Goal: Task Accomplishment & Management: Manage account settings

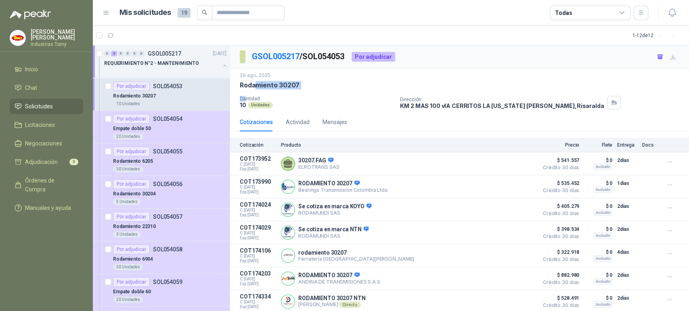
click at [58, 103] on li "Solicitudes" at bounding box center [47, 106] width 64 height 9
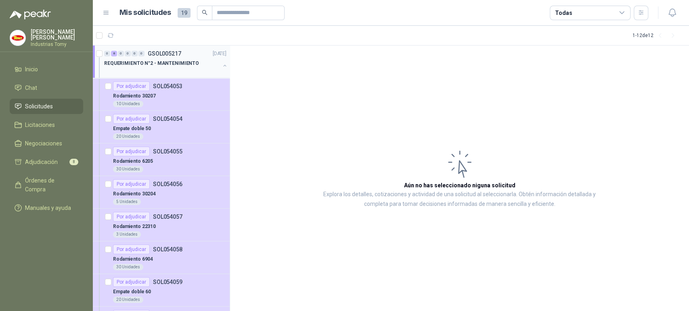
click at [214, 68] on div "REQUERIMIENTO N°2 - MANTENIMIENTO" at bounding box center [166, 67] width 124 height 16
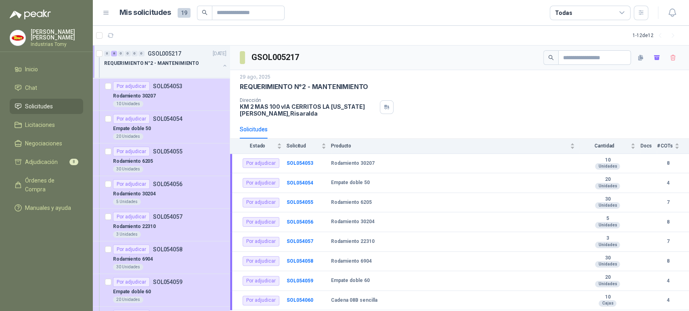
click at [222, 63] on div at bounding box center [225, 67] width 6 height 8
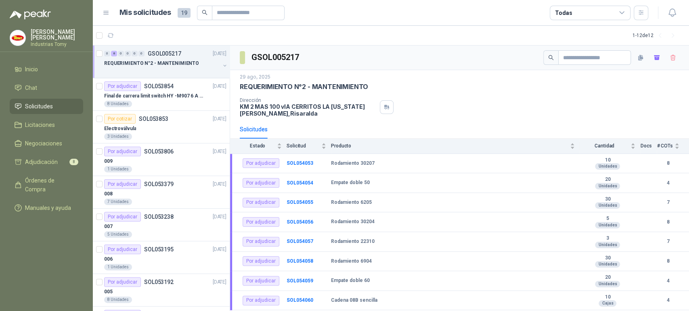
click at [55, 102] on li "Solicitudes" at bounding box center [47, 106] width 64 height 9
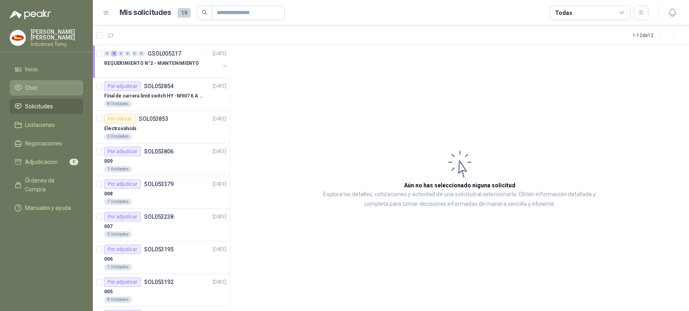
click at [48, 88] on li "Chat" at bounding box center [47, 88] width 64 height 9
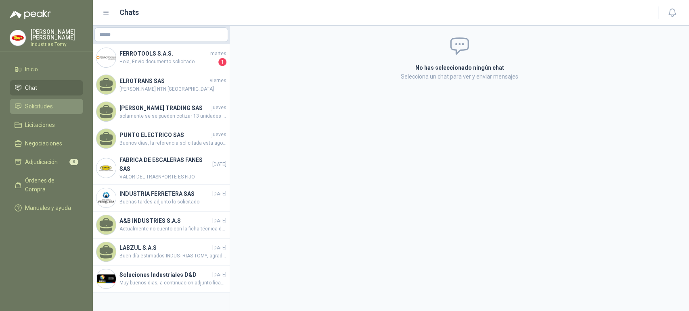
click at [44, 102] on span "Solicitudes" at bounding box center [39, 106] width 28 height 9
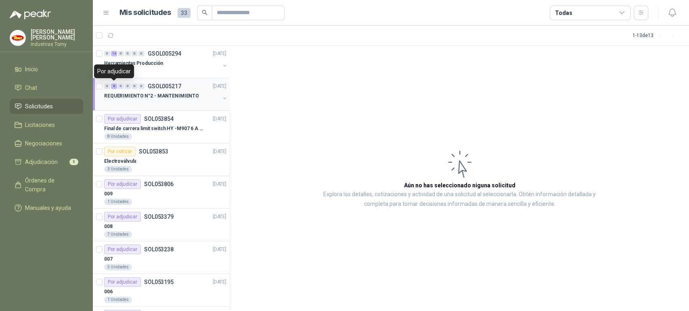
click at [114, 86] on div "8" at bounding box center [114, 87] width 6 height 6
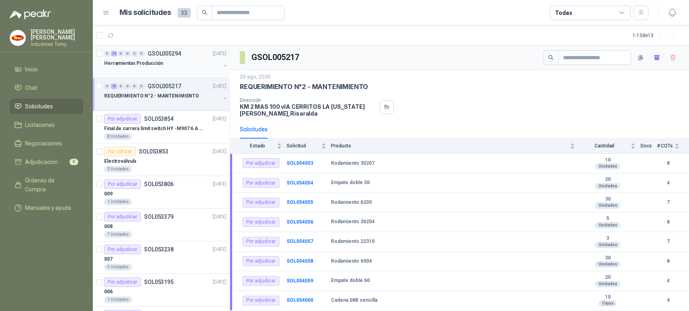
click at [114, 54] on div "14" at bounding box center [114, 54] width 6 height 6
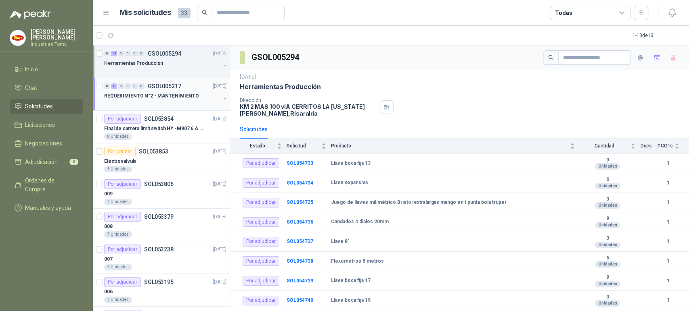
click at [154, 94] on p "REQUERIMIENTO N°2 - MANTENIMIENTO" at bounding box center [151, 96] width 95 height 8
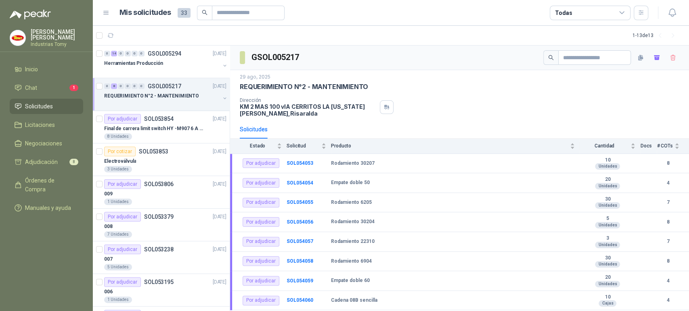
click at [174, 96] on p "REQUERIMIENTO N°2 - MANTENIMIENTO" at bounding box center [151, 96] width 95 height 8
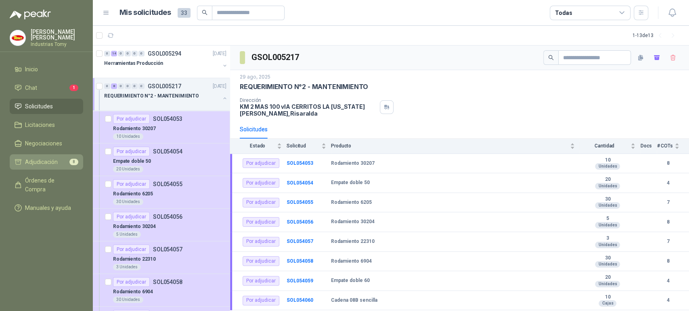
click at [52, 158] on span "Adjudicación" at bounding box center [41, 162] width 33 height 9
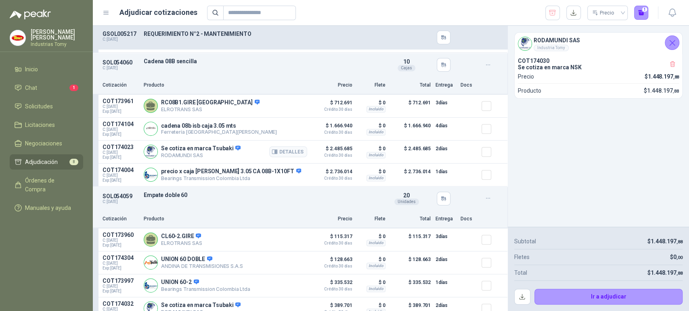
scroll to position [224, 0]
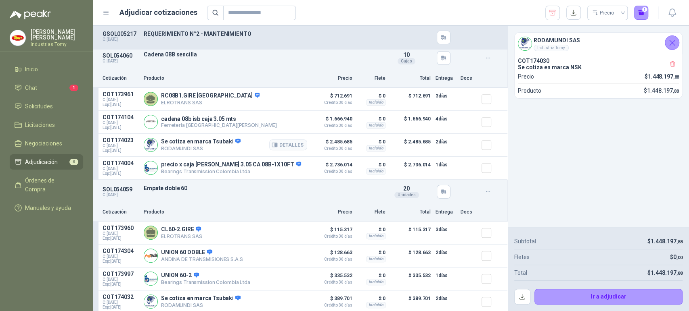
click at [481, 138] on article "COT174023 C: [DATE] Exp: [DATE] Se cotiza en marca Tsubaki RODAMUNDI SAS Detall…" at bounding box center [300, 145] width 414 height 23
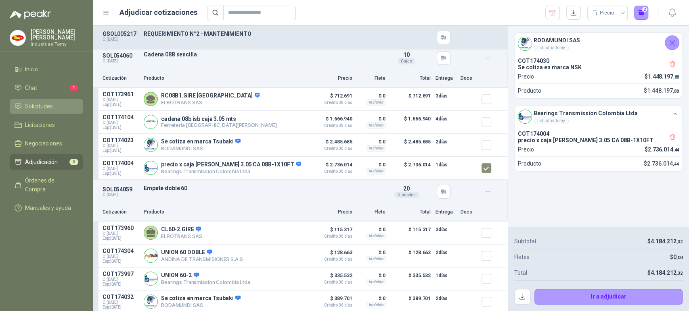
click at [54, 109] on li "Solicitudes" at bounding box center [47, 106] width 64 height 9
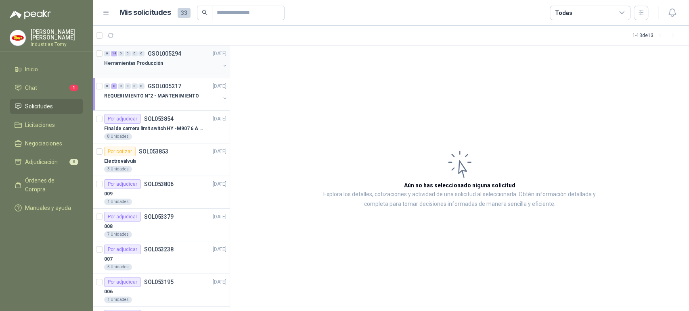
click at [194, 69] on div at bounding box center [162, 71] width 116 height 6
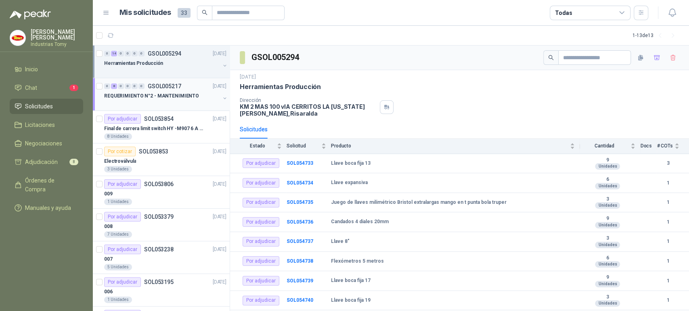
click at [174, 98] on p "REQUERIMIENTO N°2 - MANTENIMIENTO" at bounding box center [151, 96] width 95 height 8
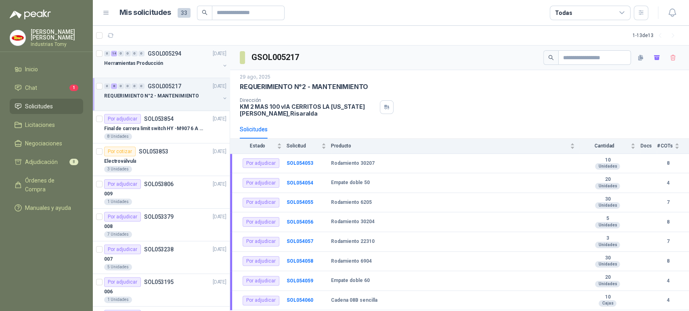
click at [174, 66] on div "Herramientas Producción" at bounding box center [162, 64] width 116 height 10
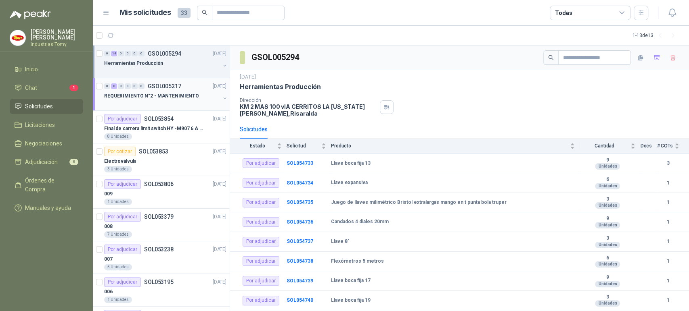
click at [187, 97] on p "REQUERIMIENTO N°2 - MANTENIMIENTO" at bounding box center [151, 96] width 95 height 8
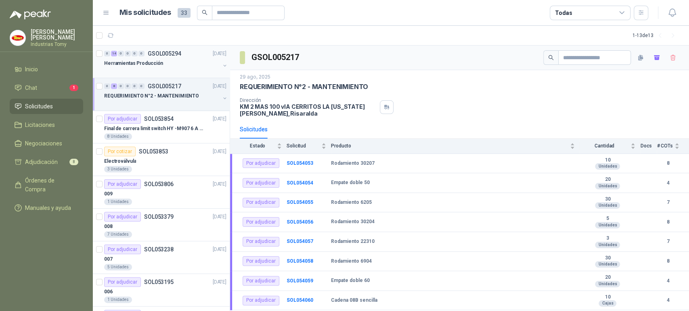
click at [172, 62] on div "Herramientas Producción" at bounding box center [162, 64] width 116 height 10
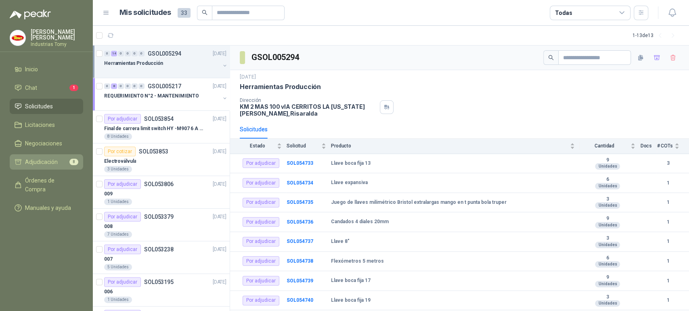
click at [49, 164] on span "Adjudicación" at bounding box center [41, 162] width 33 height 9
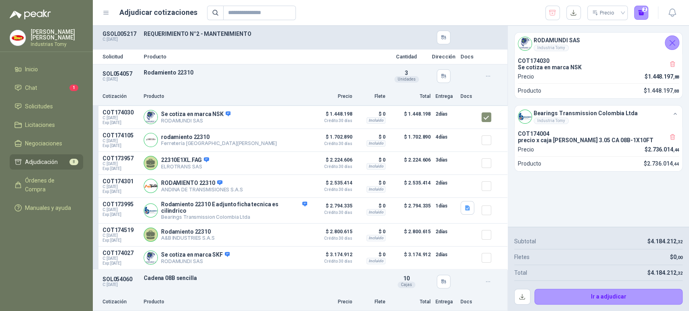
click at [358, 35] on p "REQUERIMIENTO N°2 - MANTENIMIENTO" at bounding box center [263, 34] width 238 height 6
click at [45, 104] on span "Solicitudes" at bounding box center [39, 106] width 28 height 9
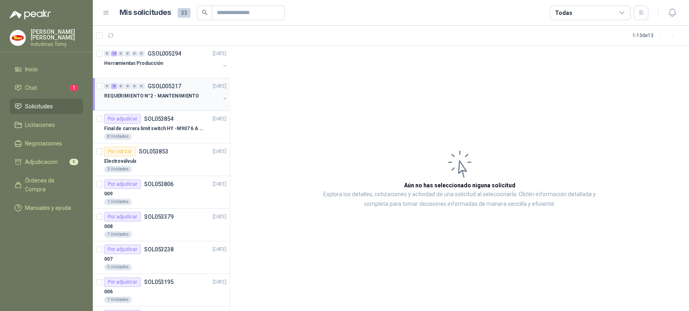
drag, startPoint x: 170, startPoint y: 101, endPoint x: 166, endPoint y: 99, distance: 4.9
click at [169, 100] on div "REQUERIMIENTO N°2 - MANTENIMIENTO" at bounding box center [162, 99] width 116 height 16
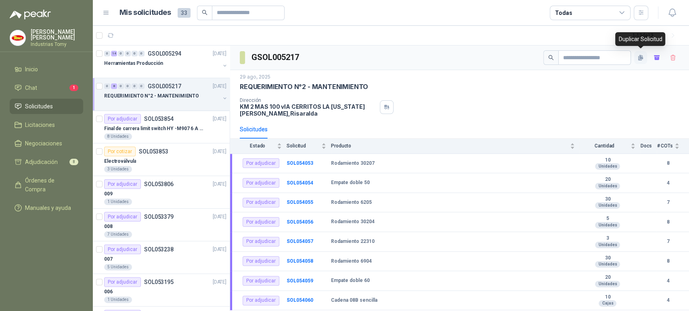
click at [641, 56] on icon "button" at bounding box center [640, 57] width 7 height 7
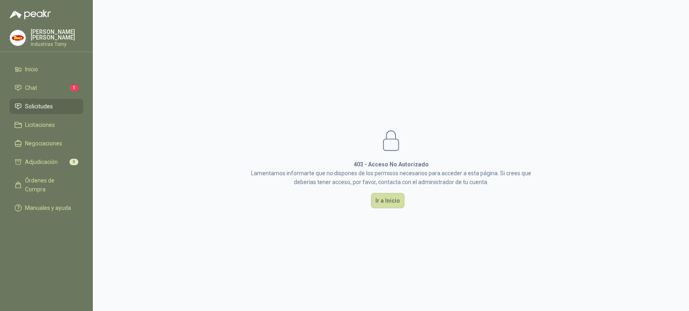
click at [54, 108] on li "Solicitudes" at bounding box center [47, 106] width 64 height 9
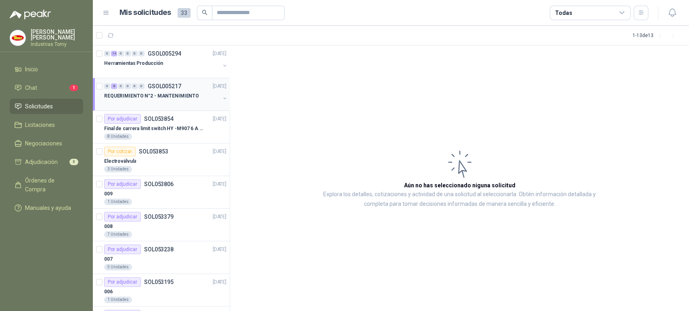
click at [167, 97] on p "REQUERIMIENTO N°2 - MANTENIMIENTO" at bounding box center [151, 96] width 95 height 8
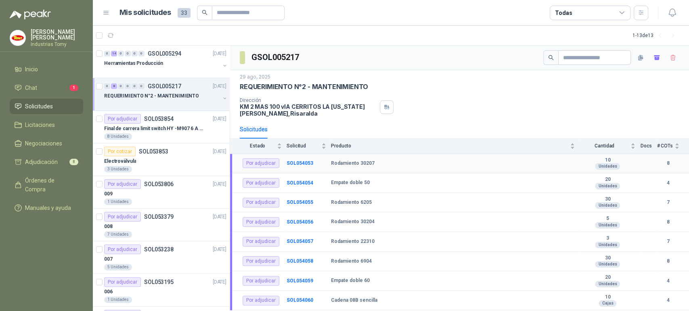
drag, startPoint x: 326, startPoint y: 162, endPoint x: 545, endPoint y: 155, distance: 219.6
click at [545, 155] on tr "Por adjudicar SOL054053 Rodamiento 30207  10 Unidades 8" at bounding box center [459, 164] width 459 height 20
click at [534, 102] on div "Dirección KM 2 MAS 100 vIA CERRITOS LA [US_STATE][PERSON_NAME] , [GEOGRAPHIC_DA…" at bounding box center [459, 107] width 439 height 19
click at [177, 70] on div at bounding box center [162, 71] width 116 height 6
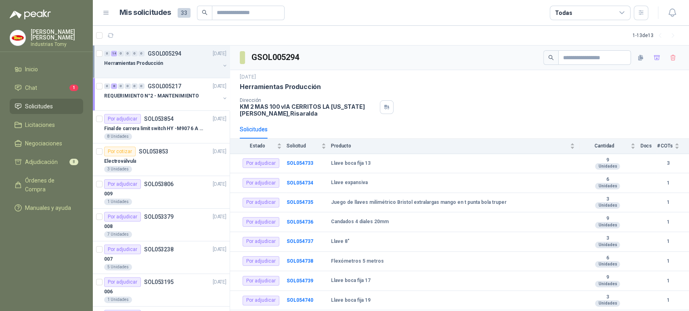
click at [222, 63] on button "button" at bounding box center [225, 66] width 6 height 6
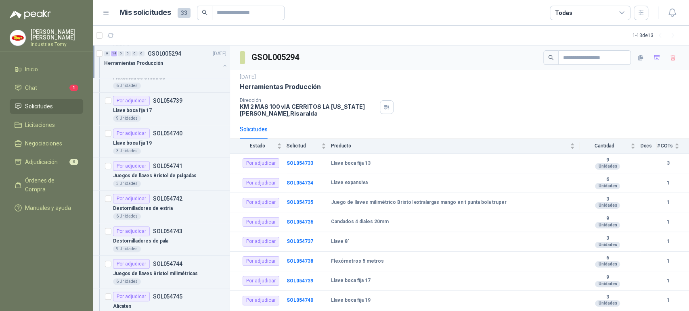
scroll to position [224, 0]
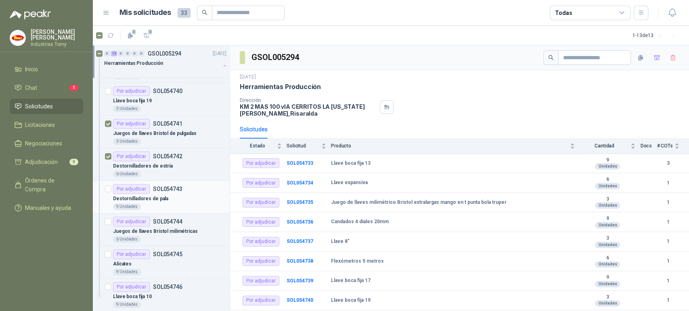
click at [108, 192] on div at bounding box center [108, 197] width 6 height 26
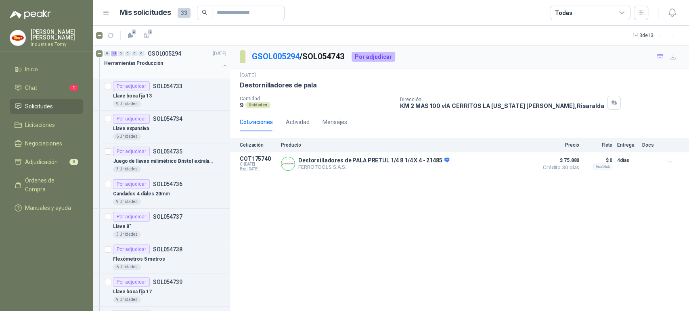
click at [222, 63] on button "button" at bounding box center [225, 66] width 6 height 6
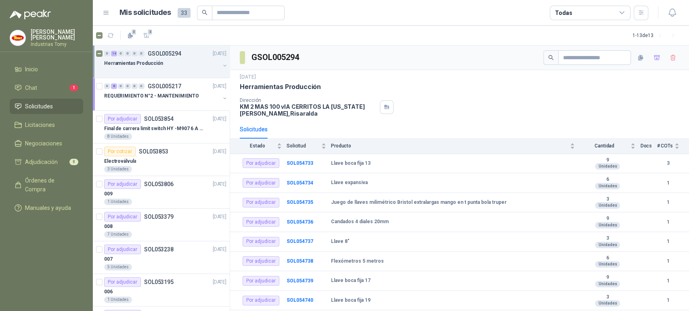
click at [524, 109] on div "Dirección KM 2 MAS 100 vIA CERRITOS LA [US_STATE][PERSON_NAME] , [GEOGRAPHIC_DA…" at bounding box center [459, 107] width 439 height 19
click at [171, 91] on div "REQUERIMIENTO N°2 - MANTENIMIENTO" at bounding box center [162, 96] width 116 height 10
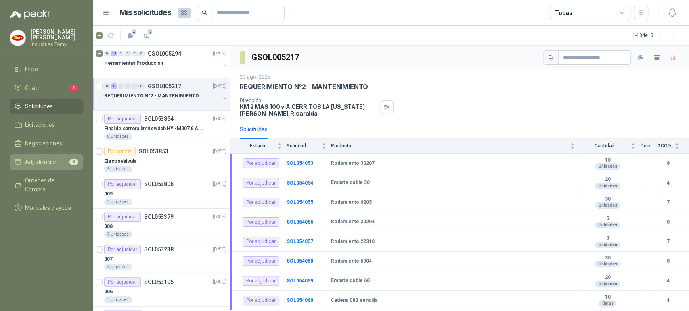
click at [68, 159] on li "Adjudicación 8" at bounding box center [47, 162] width 64 height 9
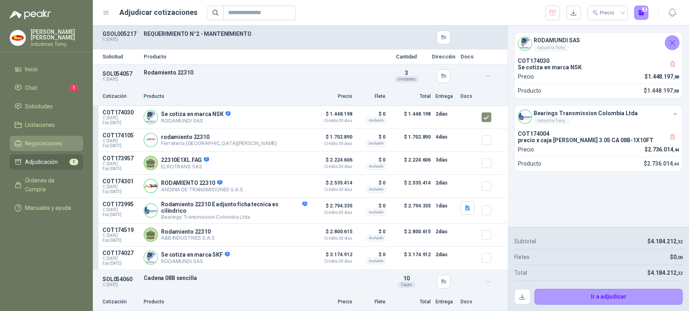
click at [46, 139] on span "Negociaciones" at bounding box center [43, 143] width 37 height 9
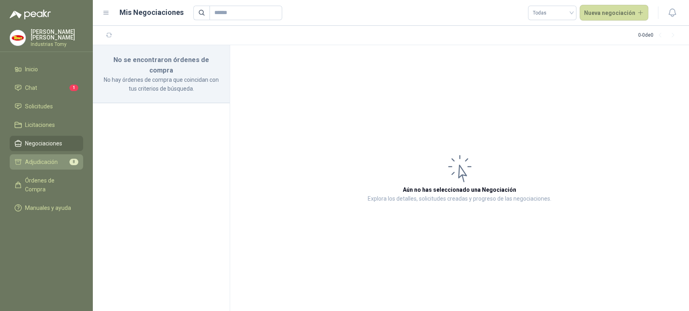
click at [48, 158] on span "Adjudicación" at bounding box center [41, 162] width 33 height 9
